Goal: Check status: Check status

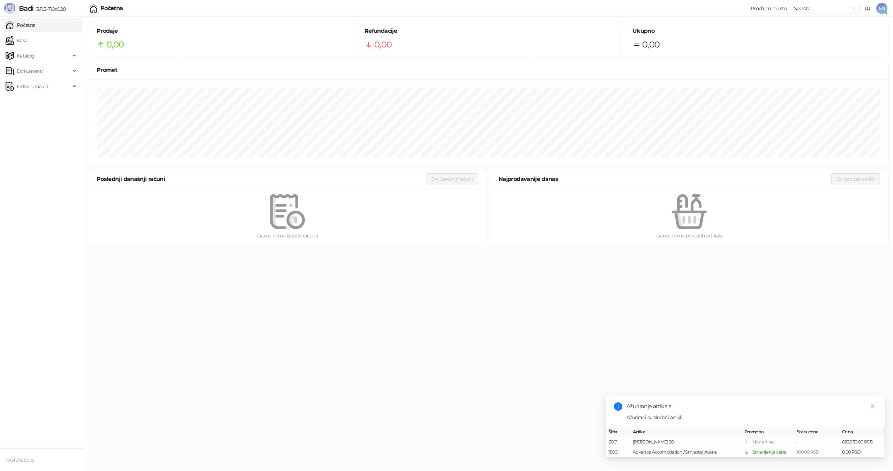
click at [382, 250] on html "Badi 3.11.3-710c028 Početna Kasa Katalog Dokumenti Fiskalni računi HASTENS DOO …" at bounding box center [446, 125] width 893 height 250
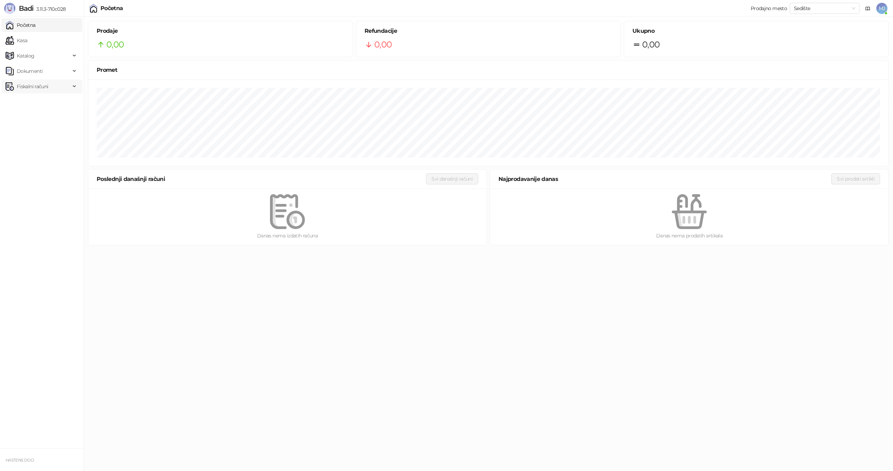
click at [53, 82] on span "Fiskalni računi" at bounding box center [38, 87] width 65 height 14
click at [42, 104] on link "Izdati računi" at bounding box center [27, 102] width 38 height 14
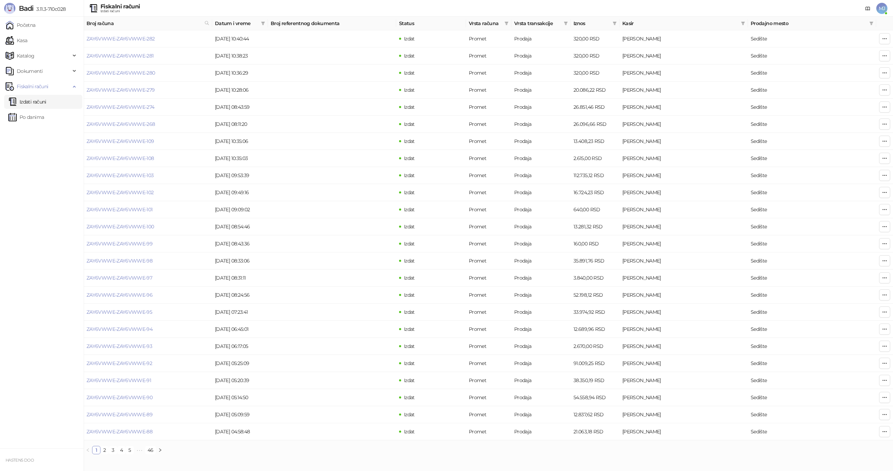
click at [483, 24] on span "Vrsta računa" at bounding box center [485, 24] width 33 height 8
click at [503, 27] on th "Vrsta računa" at bounding box center [488, 24] width 45 height 14
click at [508, 19] on span at bounding box center [506, 23] width 7 height 10
click at [543, 9] on div "Fiskalni računi Izdati računi MJ" at bounding box center [447, 8] width 882 height 17
click at [568, 22] on span at bounding box center [565, 23] width 7 height 10
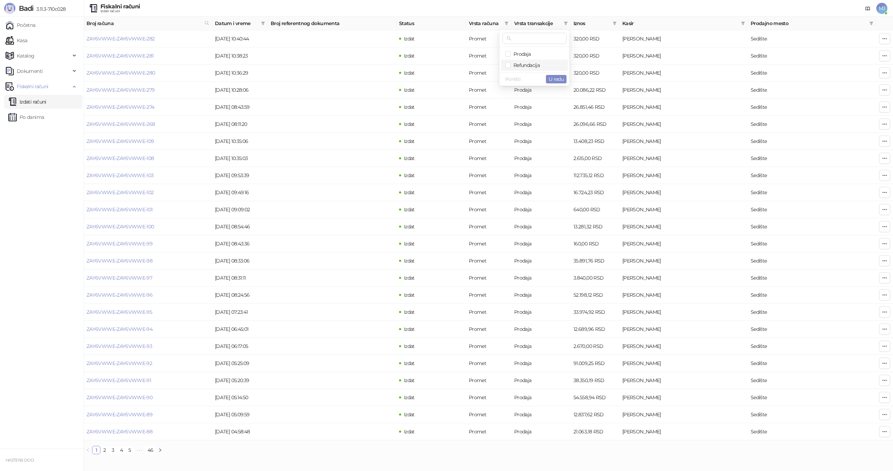
click at [532, 64] on span "Refundacija" at bounding box center [525, 65] width 29 height 6
click at [550, 80] on span "U redu" at bounding box center [556, 79] width 15 height 6
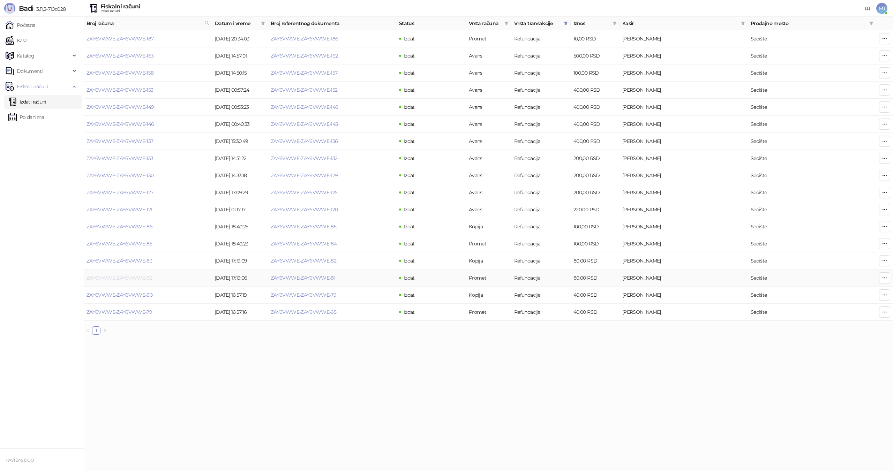
click at [145, 277] on link "ZAY6VWWE-ZAY6VWWE-82" at bounding box center [120, 278] width 66 height 6
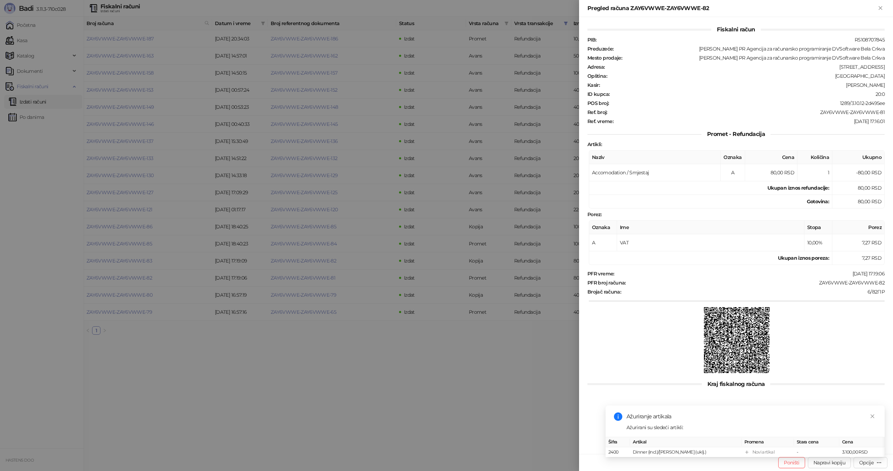
click at [639, 6] on div "Pregled računa ZAY6VWWE-ZAY6VWWE-82" at bounding box center [731, 8] width 289 height 8
drag, startPoint x: 877, startPoint y: 97, endPoint x: 884, endPoint y: 98, distance: 6.7
click at [884, 98] on div "PIB : RS108707845 Preduzeće : [PERSON_NAME] PR Agencija za računarsko programir…" at bounding box center [736, 81] width 300 height 88
click at [881, 97] on div "PIB : RS108707845 Preduzeće : [PERSON_NAME] PR Agencija za računarsko programir…" at bounding box center [736, 81] width 300 height 88
click at [877, 96] on div "20:0" at bounding box center [747, 94] width 275 height 6
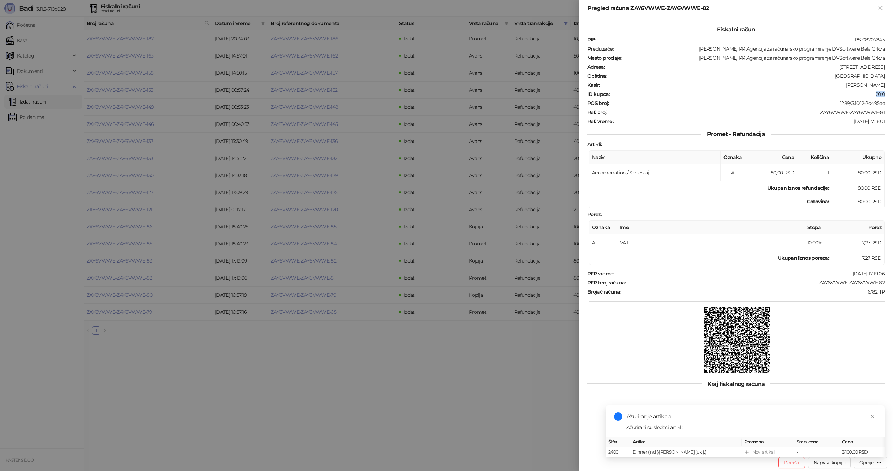
drag, startPoint x: 875, startPoint y: 93, endPoint x: 886, endPoint y: 92, distance: 10.5
click at [886, 92] on div "ID kupca : 20:0" at bounding box center [736, 94] width 300 height 6
click at [473, 371] on div at bounding box center [446, 235] width 893 height 471
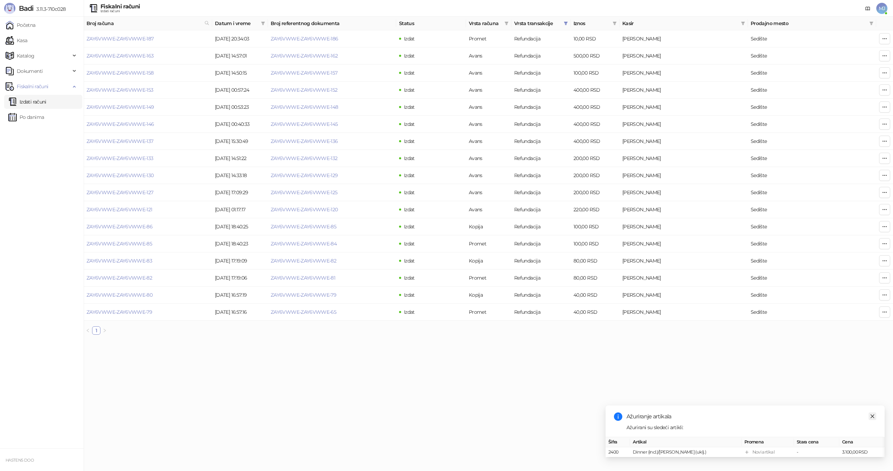
click at [874, 414] on icon "close" at bounding box center [872, 416] width 5 height 5
click at [126, 309] on td "ZAY6VWWE-ZAY6VWWE-79" at bounding box center [148, 312] width 128 height 17
click at [128, 310] on link "ZAY6VWWE-ZAY6VWWE-79" at bounding box center [120, 312] width 66 height 6
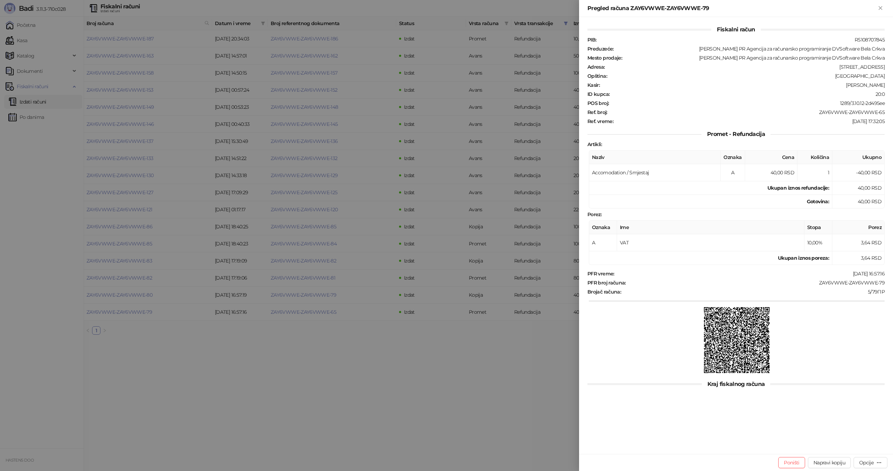
click at [427, 231] on div at bounding box center [446, 235] width 893 height 471
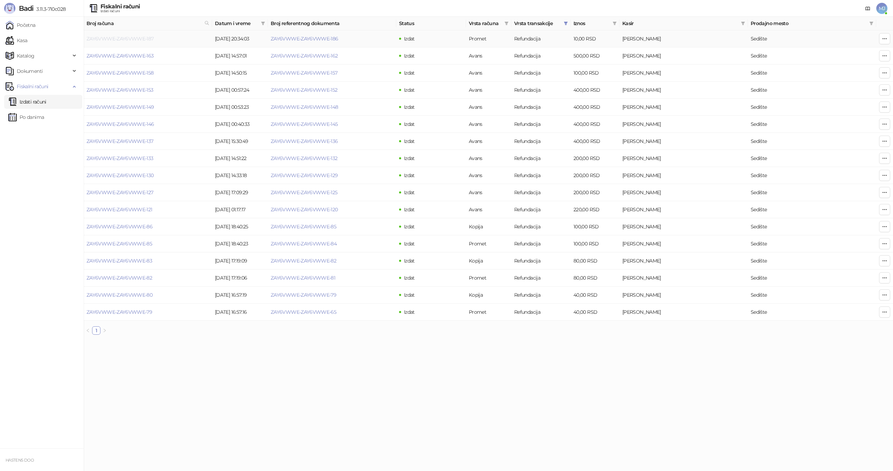
click at [124, 37] on link "ZAY6VWWE-ZAY6VWWE-187" at bounding box center [120, 39] width 67 height 6
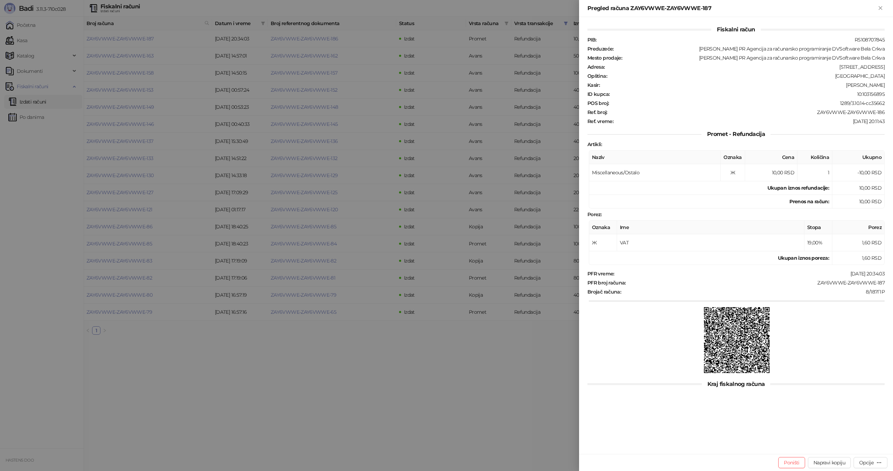
click at [343, 138] on div at bounding box center [446, 235] width 893 height 471
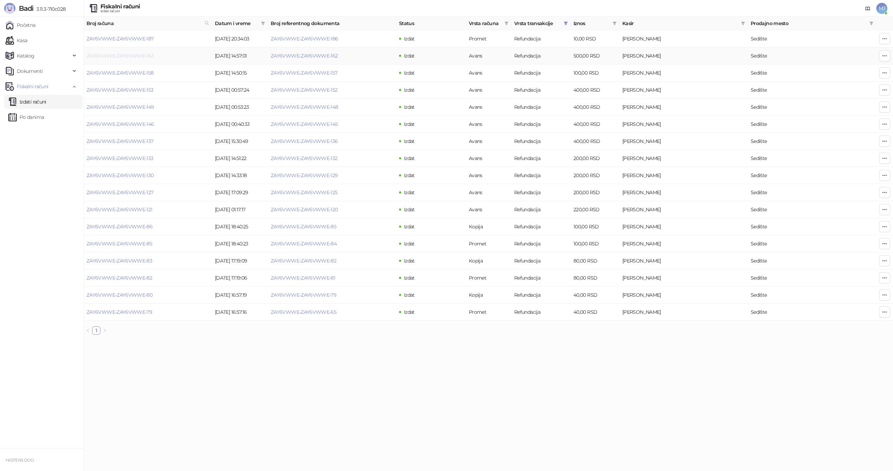
click at [122, 56] on link "ZAY6VWWE-ZAY6VWWE-163" at bounding box center [120, 56] width 67 height 6
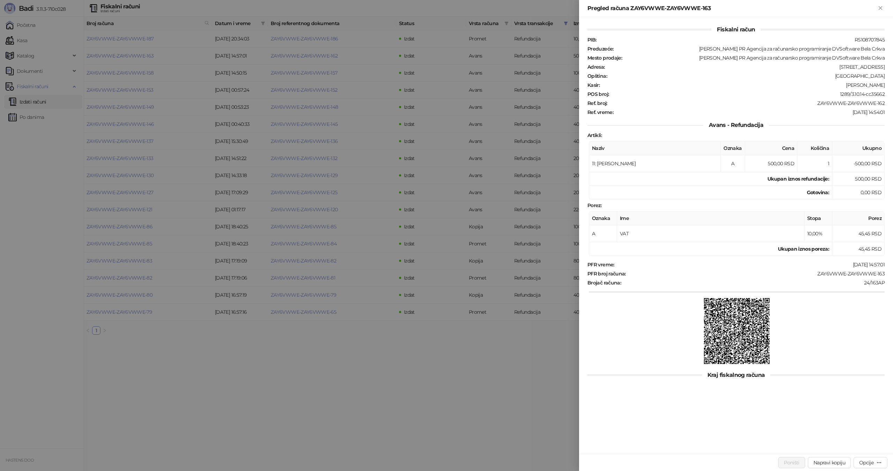
click at [400, 134] on div at bounding box center [446, 235] width 893 height 471
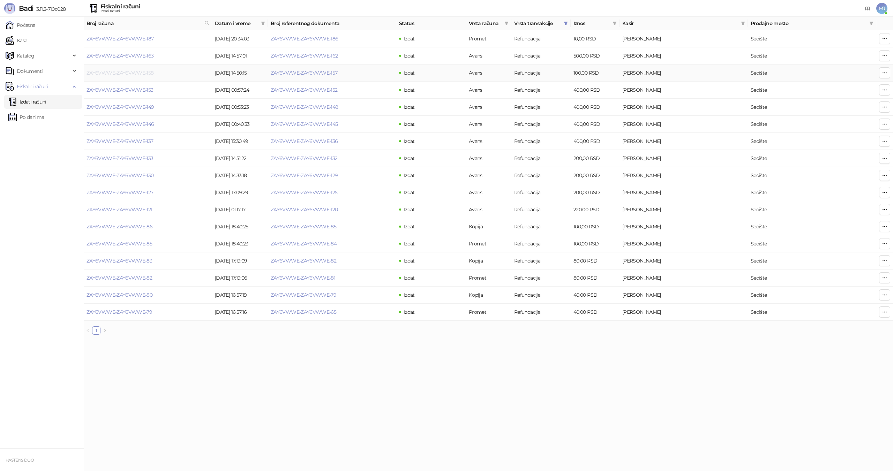
click at [139, 74] on link "ZAY6VWWE-ZAY6VWWE-158" at bounding box center [120, 73] width 67 height 6
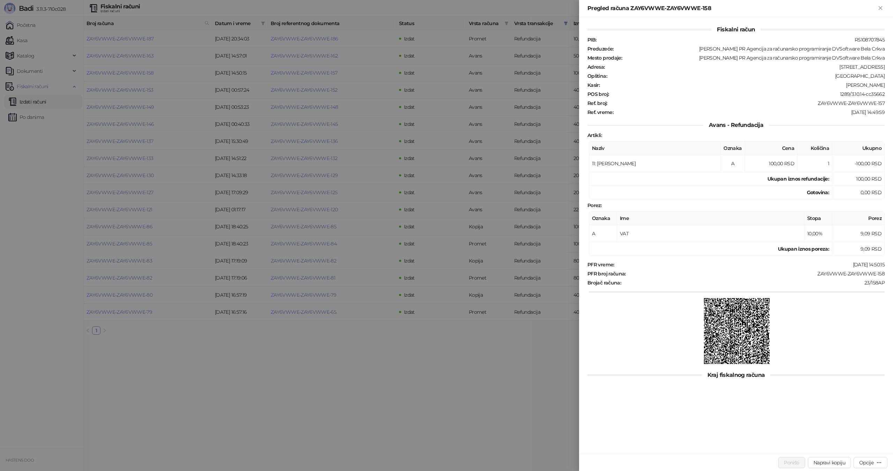
click at [188, 94] on div at bounding box center [446, 235] width 893 height 471
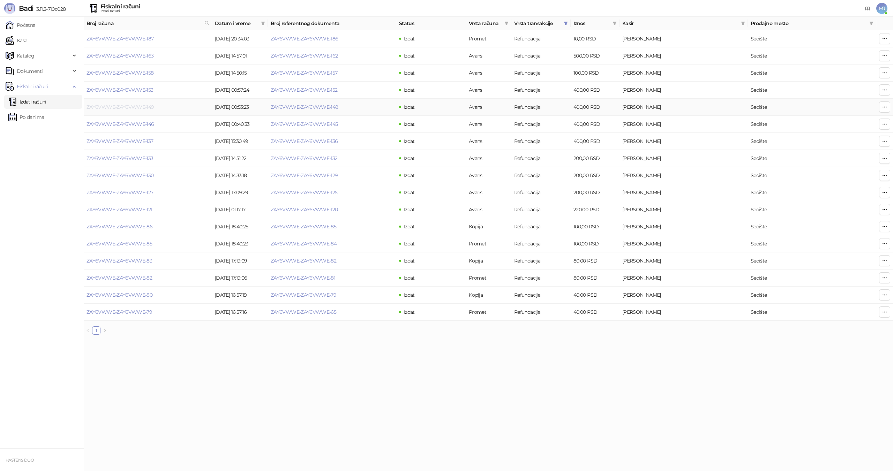
click at [139, 106] on link "ZAY6VWWE-ZAY6VWWE-149" at bounding box center [121, 107] width 68 height 6
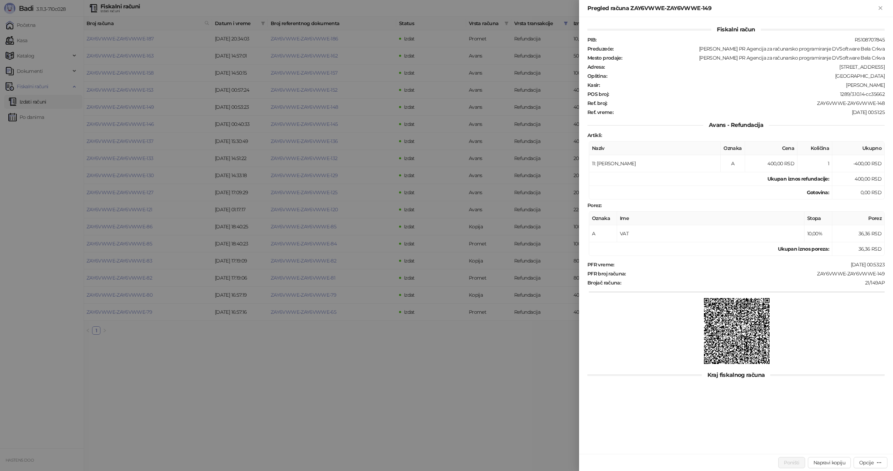
click at [280, 121] on div at bounding box center [446, 235] width 893 height 471
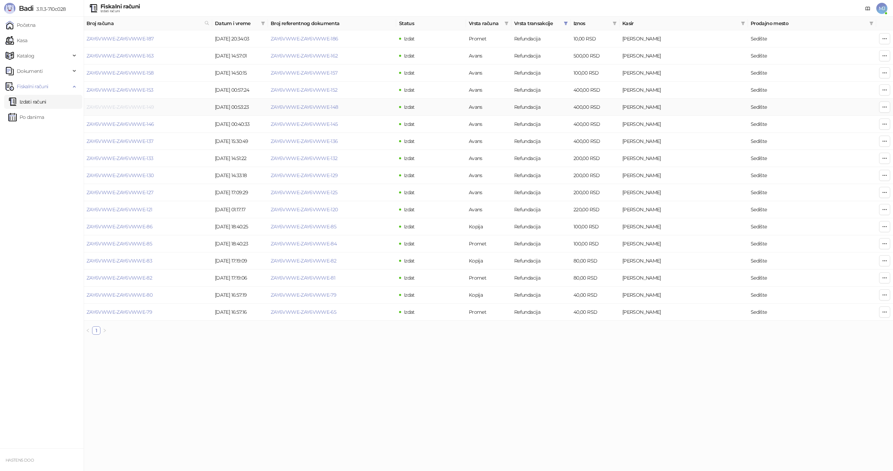
click at [143, 105] on link "ZAY6VWWE-ZAY6VWWE-149" at bounding box center [121, 107] width 68 height 6
